Goal: Information Seeking & Learning: Learn about a topic

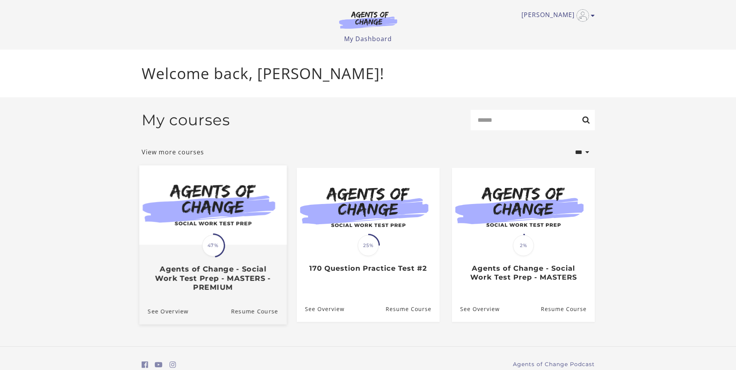
click at [213, 250] on span "47%" at bounding box center [213, 246] width 22 height 22
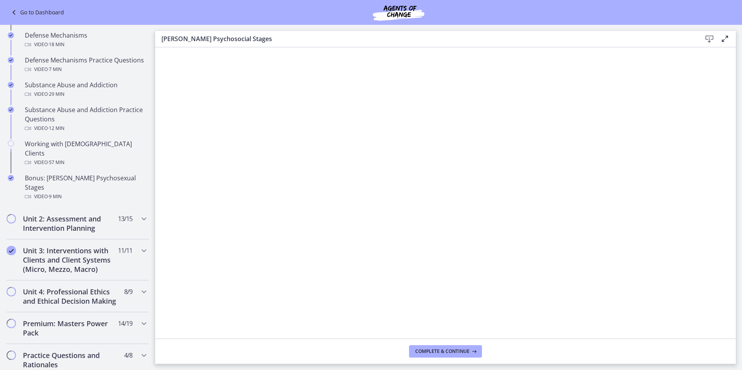
scroll to position [461, 0]
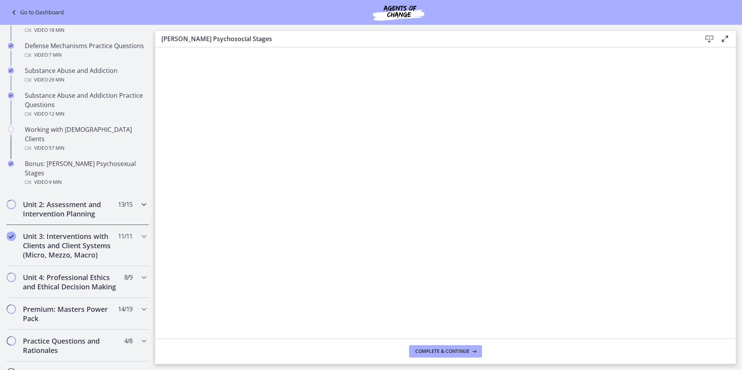
click at [139, 200] on icon "Chapters" at bounding box center [143, 204] width 9 height 9
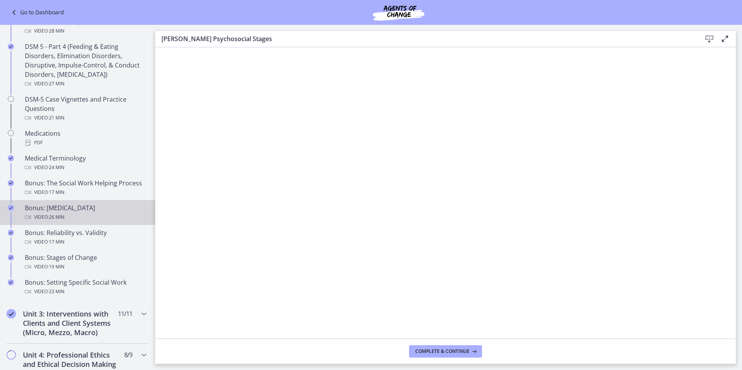
click at [68, 213] on div "Video · 26 min" at bounding box center [85, 217] width 121 height 9
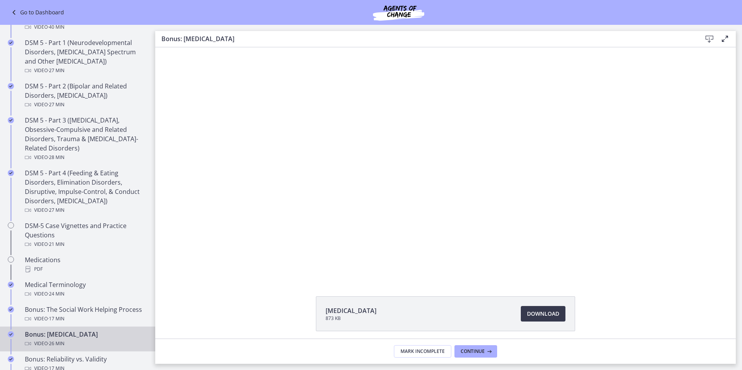
scroll to position [291, 0]
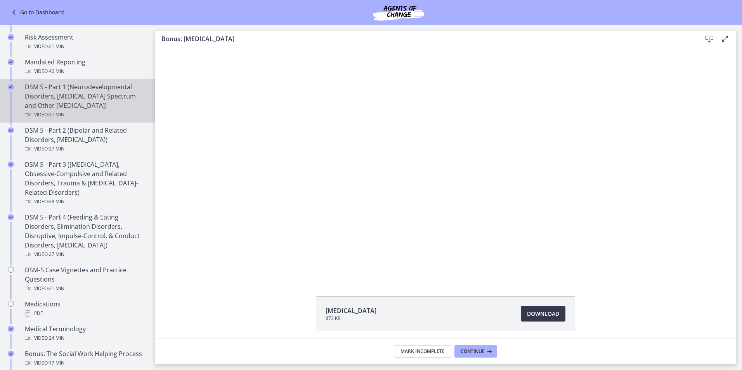
click at [72, 103] on div "DSM 5 - Part 1 (Neurodevelopmental Disorders, [MEDICAL_DATA] Spectrum and Other…" at bounding box center [85, 100] width 121 height 37
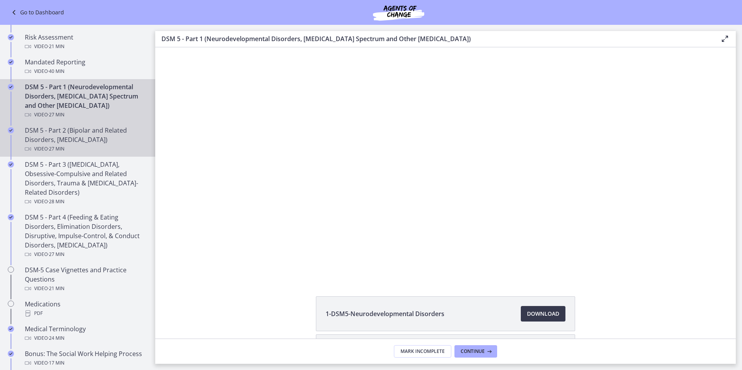
click at [67, 141] on div "DSM 5 - Part 2 (Bipolar and Related Disorders, [MEDICAL_DATA]) Video · 27 min" at bounding box center [85, 140] width 121 height 28
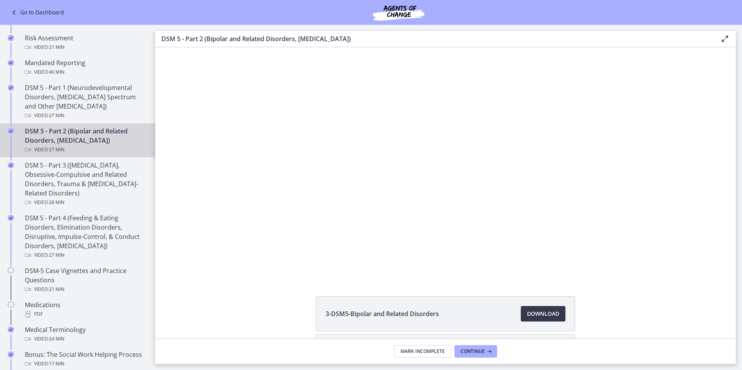
scroll to position [291, 0]
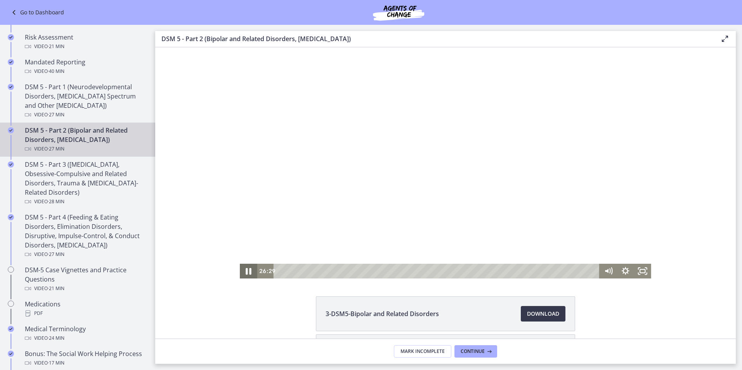
click at [248, 271] on icon "Pause" at bounding box center [249, 271] width 6 height 7
